Goal: Transaction & Acquisition: Obtain resource

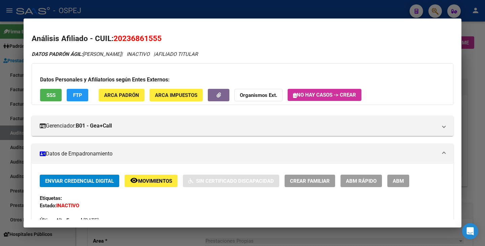
scroll to position [34, 0]
click at [11, 77] on div at bounding box center [242, 123] width 485 height 246
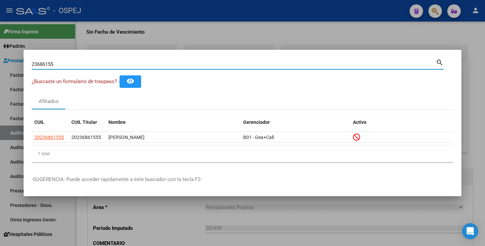
drag, startPoint x: 54, startPoint y: 66, endPoint x: 0, endPoint y: 54, distance: 55.5
click at [0, 54] on div "23686155 Buscar (apellido, dni, cuil, nro traspaso, cuit, obra social) search ¿…" at bounding box center [242, 123] width 485 height 246
paste input "52228859"
type input "52228859"
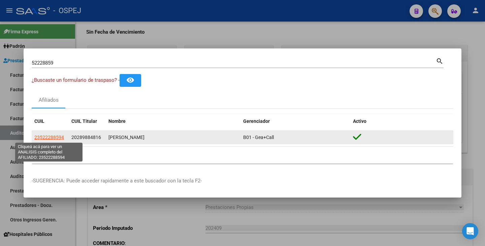
click at [48, 137] on span "23522288594" at bounding box center [49, 137] width 30 height 5
type textarea "23522288594"
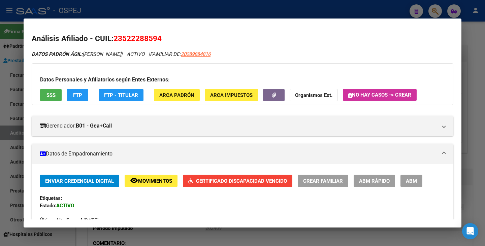
drag, startPoint x: 116, startPoint y: 38, endPoint x: 167, endPoint y: 41, distance: 50.9
click at [167, 41] on h2 "Análisis Afiliado - CUIL: 23522288594" at bounding box center [243, 38] width 422 height 11
copy span "23522288594"
click at [103, 33] on h2 "Análisis Afiliado - CUIL: 23522288594" at bounding box center [243, 38] width 422 height 11
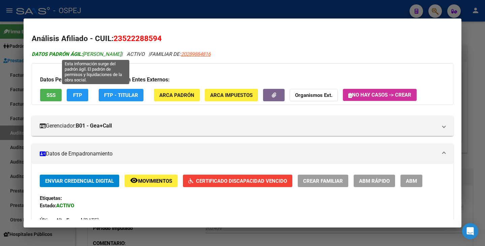
drag, startPoint x: 85, startPoint y: 53, endPoint x: 158, endPoint y: 56, distance: 73.2
click at [121, 56] on span "DATOS PADRÓN ÁGIL: RODRIGUEZ VALENTINA JAZMIN" at bounding box center [77, 54] width 90 height 6
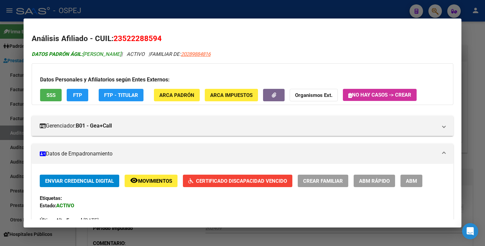
copy span "RODRIGUEZ VALENTINA JAZMIN"
click at [2, 104] on div at bounding box center [242, 123] width 485 height 246
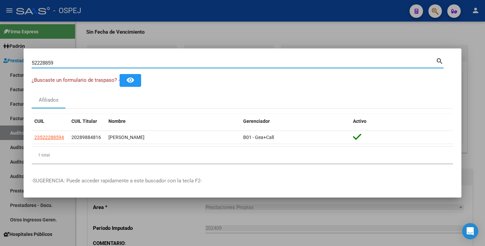
drag, startPoint x: 53, startPoint y: 62, endPoint x: 20, endPoint y: 54, distance: 34.3
click at [20, 54] on div "52228859 Buscar (apellido, dni, cuil, nro traspaso, cuit, obra social) search ¿…" at bounding box center [242, 123] width 485 height 246
type input "9"
paste input "46767525"
type input "46767525"
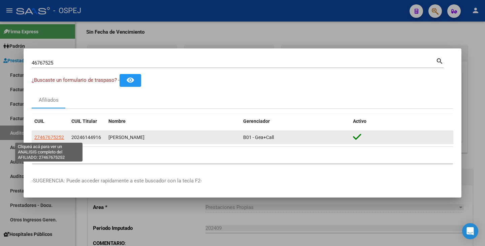
click at [53, 139] on span "27467675252" at bounding box center [49, 137] width 30 height 5
type textarea "27467675252"
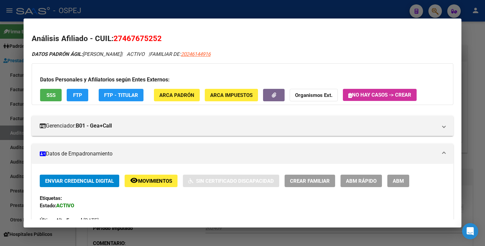
drag, startPoint x: 116, startPoint y: 36, endPoint x: 166, endPoint y: 43, distance: 50.7
click at [166, 43] on h2 "Análisis Afiliado - CUIL: 27467675252" at bounding box center [243, 38] width 422 height 11
copy span "27467675252"
drag, startPoint x: 106, startPoint y: 29, endPoint x: 82, endPoint y: 37, distance: 25.5
click at [105, 28] on mat-dialog-content "Análisis Afiliado - CUIL: 27467675252 DATOS PADRÓN ÁGIL: SIAREZ LOURDES SHULINE…" at bounding box center [243, 123] width 438 height 193
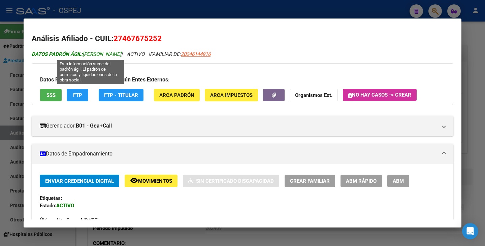
click at [86, 53] on span "DATOS PADRÓN ÁGIL: SIAREZ LOURDES SHULINEN" at bounding box center [77, 54] width 90 height 6
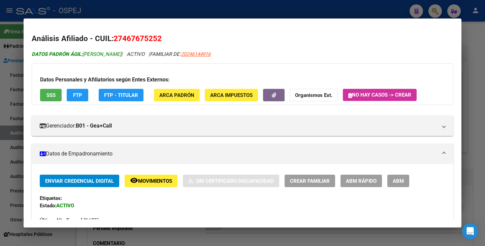
drag, startPoint x: 85, startPoint y: 54, endPoint x: 148, endPoint y: 56, distance: 63.4
click at [121, 56] on span "DATOS PADRÓN ÁGIL: SIAREZ LOURDES SHULINEN" at bounding box center [77, 54] width 90 height 6
copy span "[PERSON_NAME]"
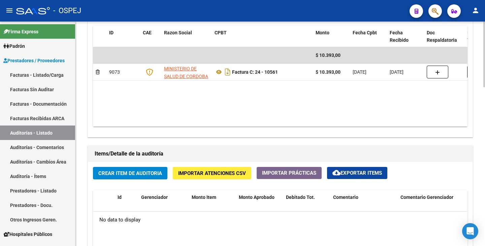
scroll to position [371, 0]
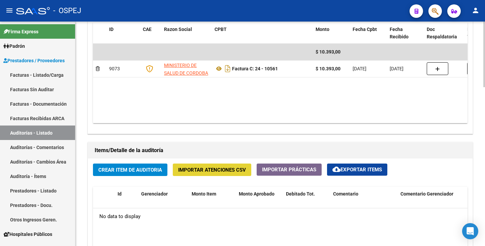
click at [180, 175] on button "Importar Atenciones CSV" at bounding box center [212, 170] width 78 height 12
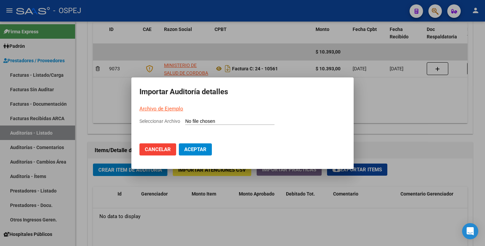
click at [192, 121] on input "Seleccionar Archivo" at bounding box center [229, 122] width 89 height 6
type input "C:\fakepath\HOSPITAL [PERSON_NAME] FC 10561.csv"
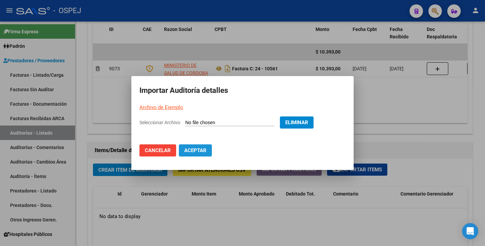
click at [199, 149] on span "Aceptar" at bounding box center [195, 151] width 22 height 6
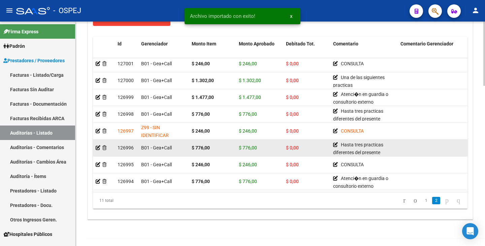
scroll to position [58, 0]
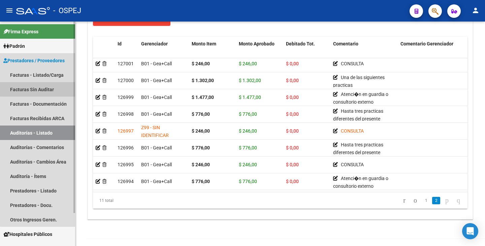
click at [42, 85] on link "Facturas Sin Auditar" at bounding box center [37, 89] width 75 height 14
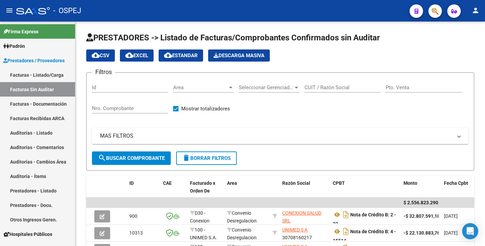
click at [205, 91] on div "Area Area" at bounding box center [203, 85] width 61 height 14
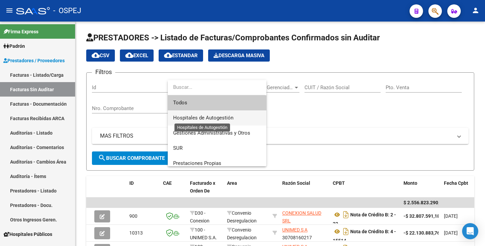
click at [202, 119] on span "Hospitales de Autogestión" at bounding box center [203, 118] width 60 height 6
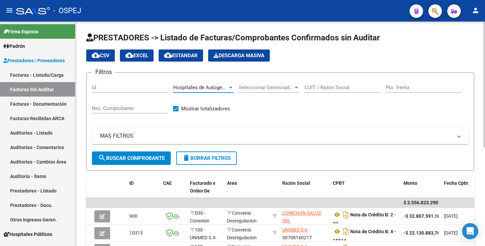
click at [329, 87] on input "CUIT / Razón Social" at bounding box center [343, 88] width 76 height 6
type input "cordoba"
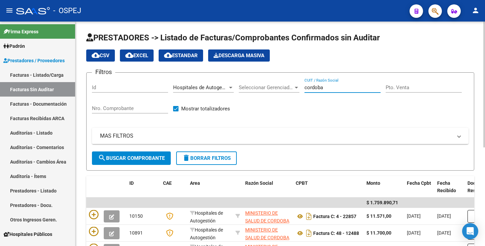
drag, startPoint x: 323, startPoint y: 88, endPoint x: 284, endPoint y: 79, distance: 39.5
click at [285, 81] on div "Filtros Id Hospitales de Autogestión Area Seleccionar Gerenciador Seleccionar G…" at bounding box center [280, 114] width 377 height 73
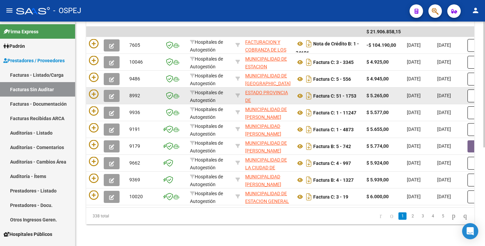
scroll to position [176, 0]
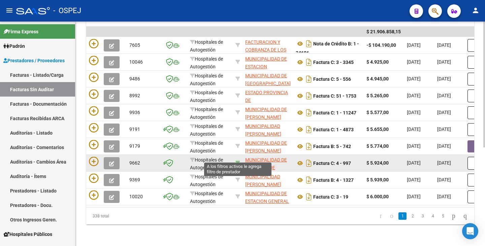
click at [236, 161] on icon at bounding box center [237, 163] width 5 height 5
type input "30999013631"
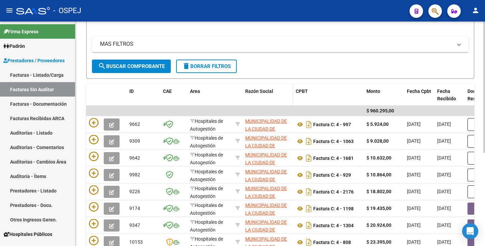
scroll to position [101, 0]
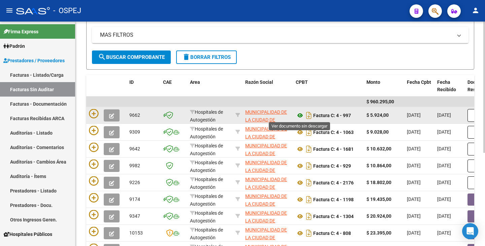
click at [299, 115] on icon at bounding box center [300, 116] width 9 height 8
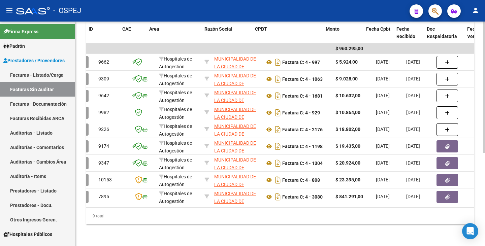
scroll to position [0, 12]
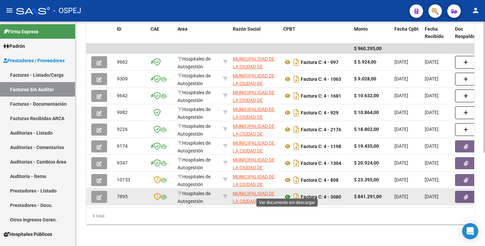
click at [284, 193] on icon at bounding box center [287, 197] width 9 height 8
click at [468, 192] on button "button" at bounding box center [466, 197] width 22 height 12
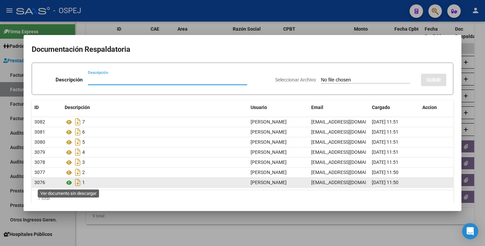
click at [70, 182] on icon at bounding box center [69, 183] width 9 height 8
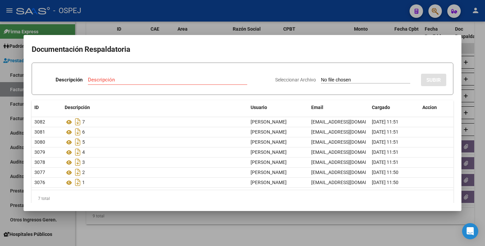
click at [147, 22] on div at bounding box center [242, 123] width 485 height 246
